Goal: Task Accomplishment & Management: Manage account settings

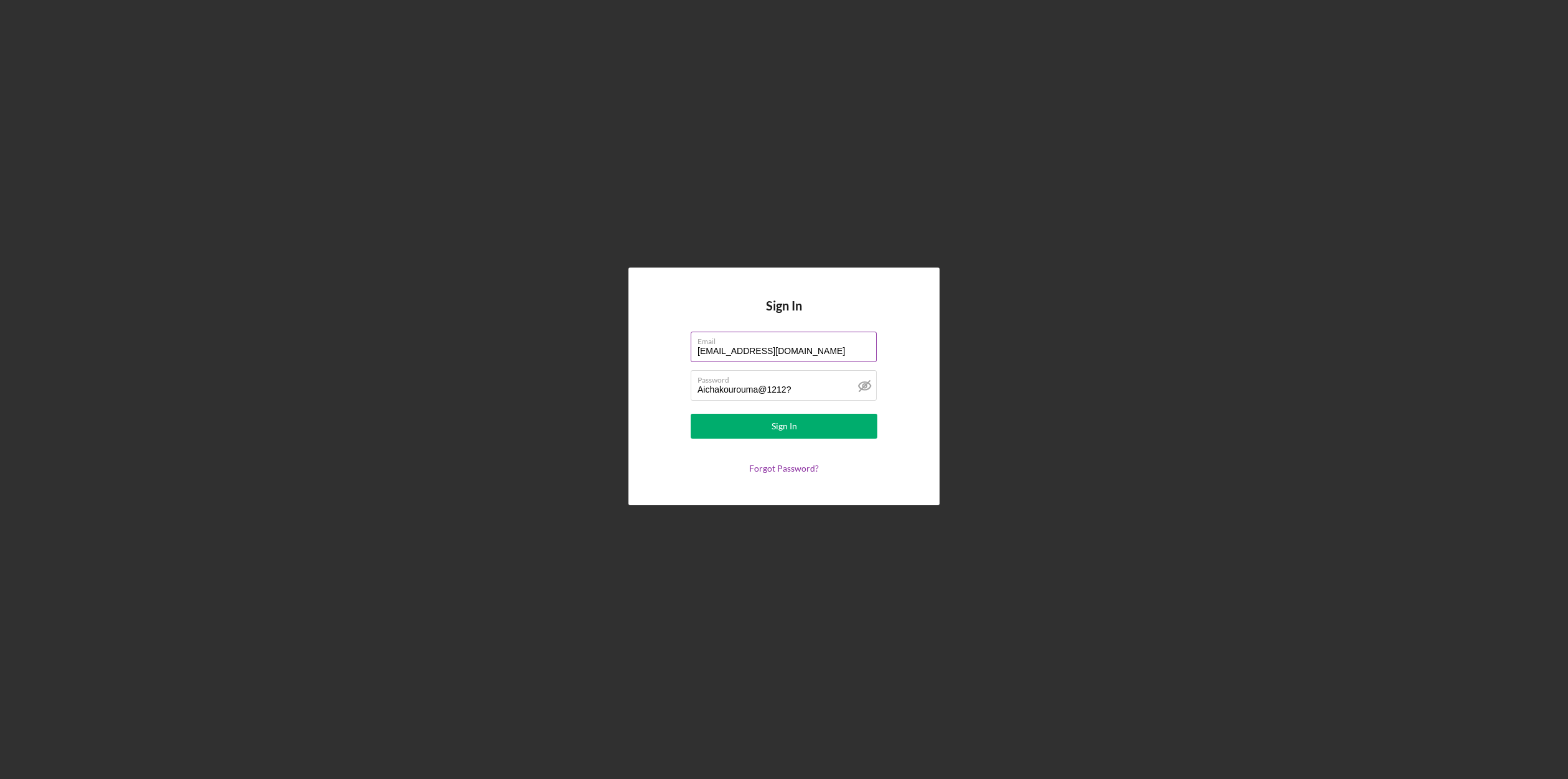
drag, startPoint x: 818, startPoint y: 344, endPoint x: 814, endPoint y: 349, distance: 6.4
click at [818, 344] on label "Email" at bounding box center [787, 338] width 179 height 14
click at [818, 344] on input "[EMAIL_ADDRESS][DOMAIN_NAME]" at bounding box center [784, 347] width 186 height 29
click at [807, 357] on input "[EMAIL_ADDRESS][DOMAIN_NAME]" at bounding box center [784, 347] width 186 height 29
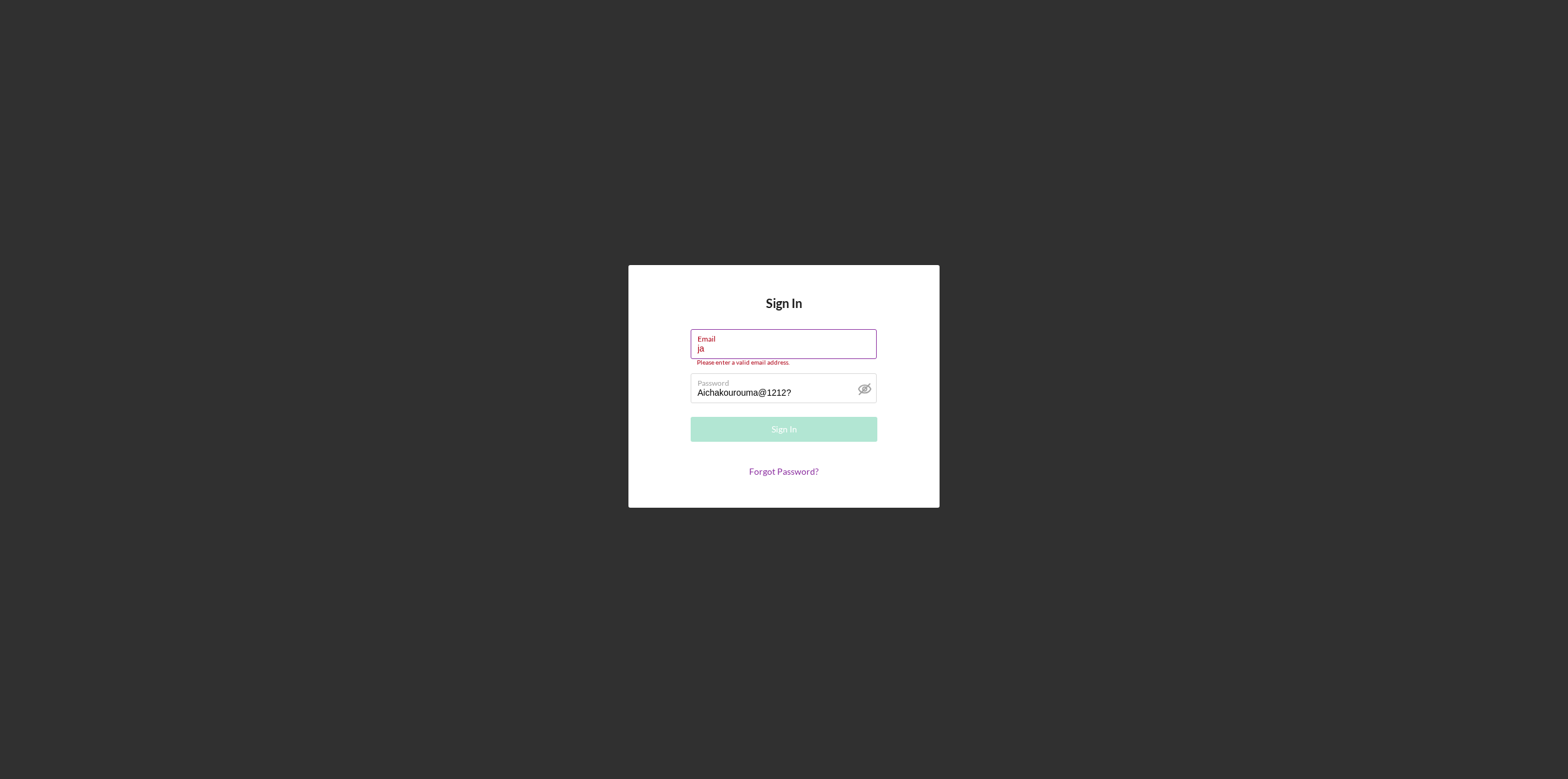
type input "j"
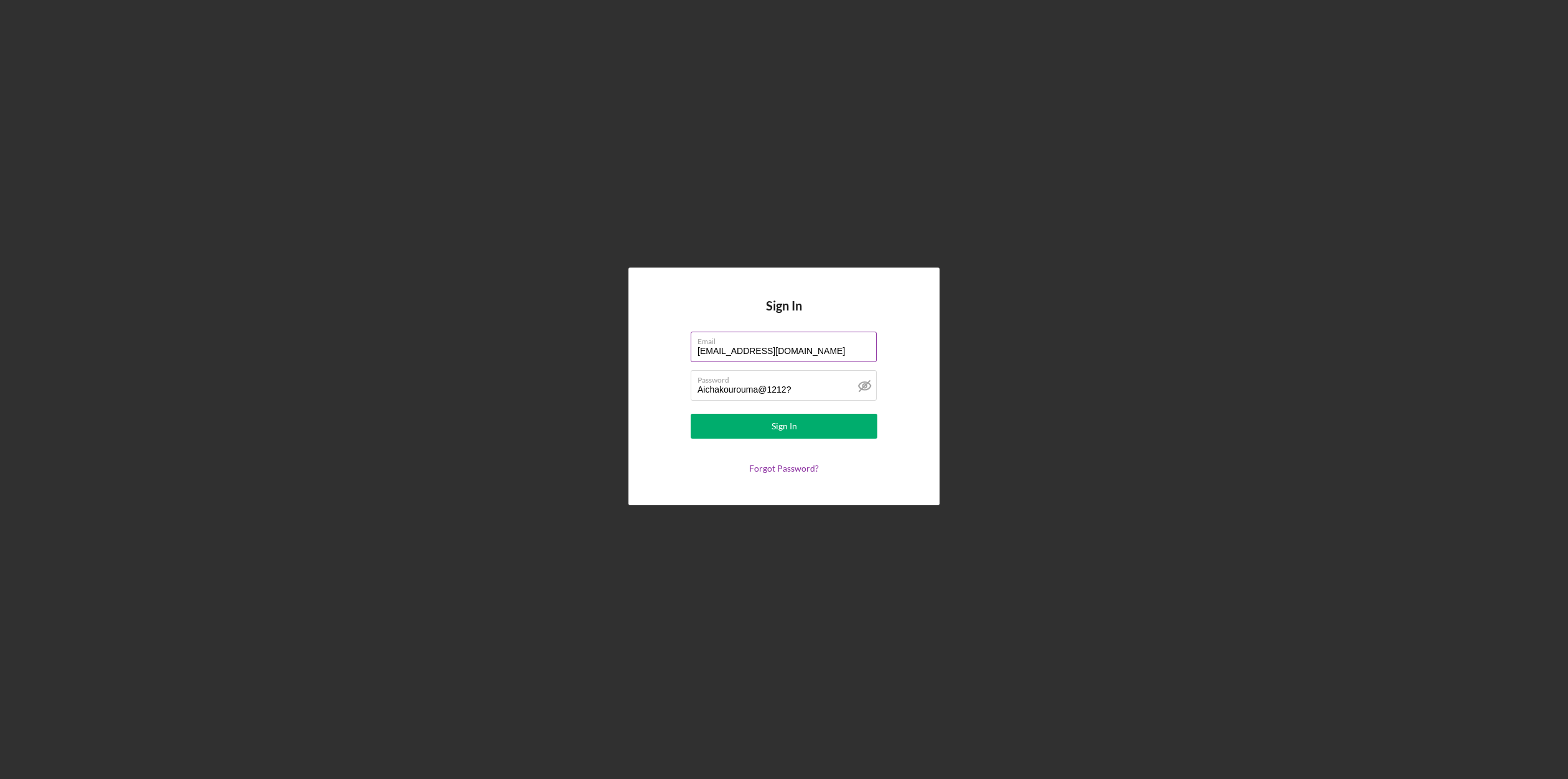
type input "[EMAIL_ADDRESS][DOMAIN_NAME]"
type input "Santiago2213$"
click at [773, 429] on div "Sign In" at bounding box center [784, 426] width 26 height 25
click at [738, 351] on input "[EMAIL_ADDRESS][DOMAIN_NAME]" at bounding box center [784, 347] width 186 height 29
type input "[EMAIL_ADDRESS][DOMAIN_NAME]"
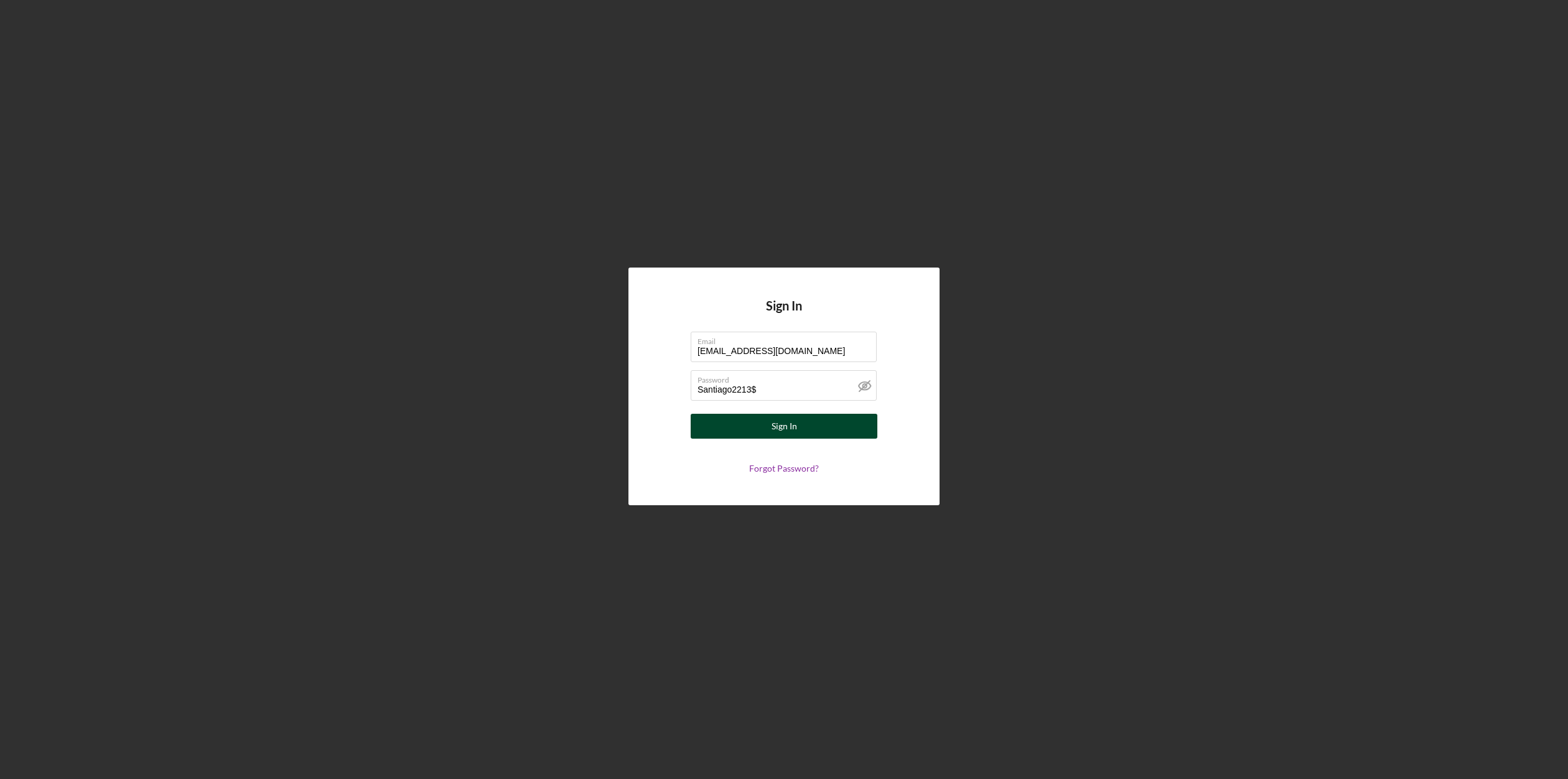
click at [788, 432] on div "Sign In" at bounding box center [784, 426] width 26 height 25
